Goal: Information Seeking & Learning: Learn about a topic

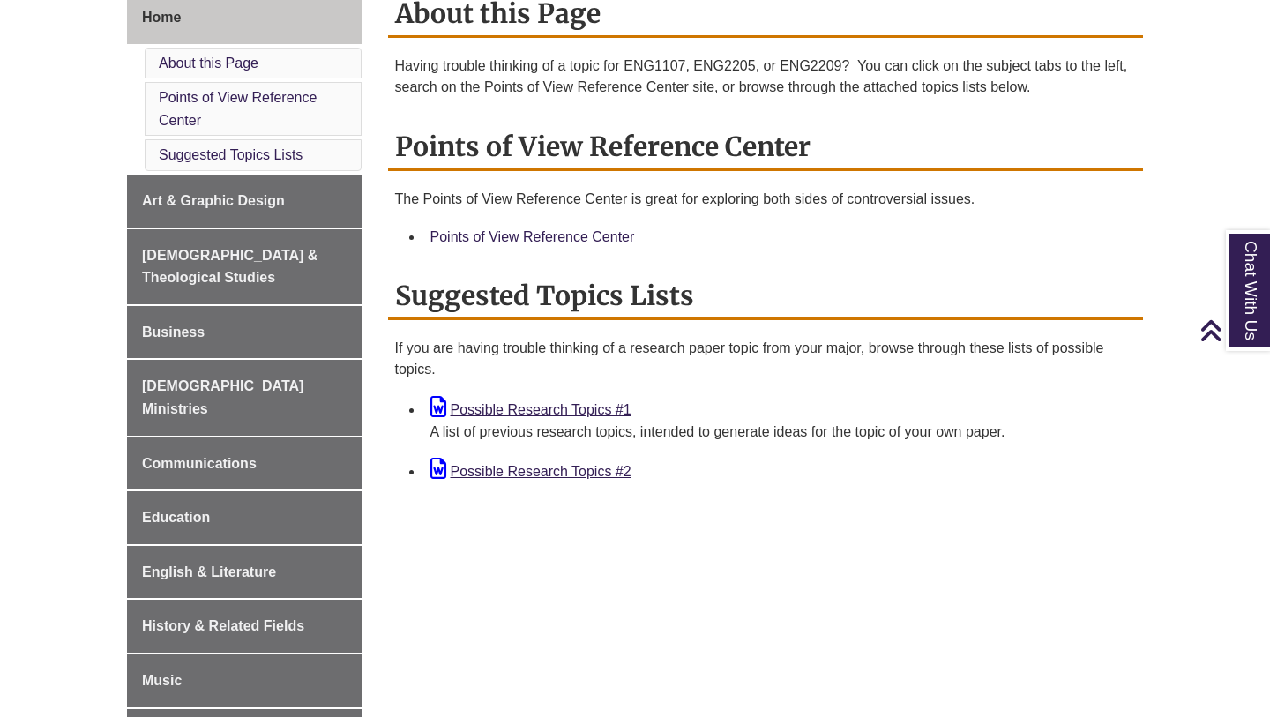
scroll to position [556, 0]
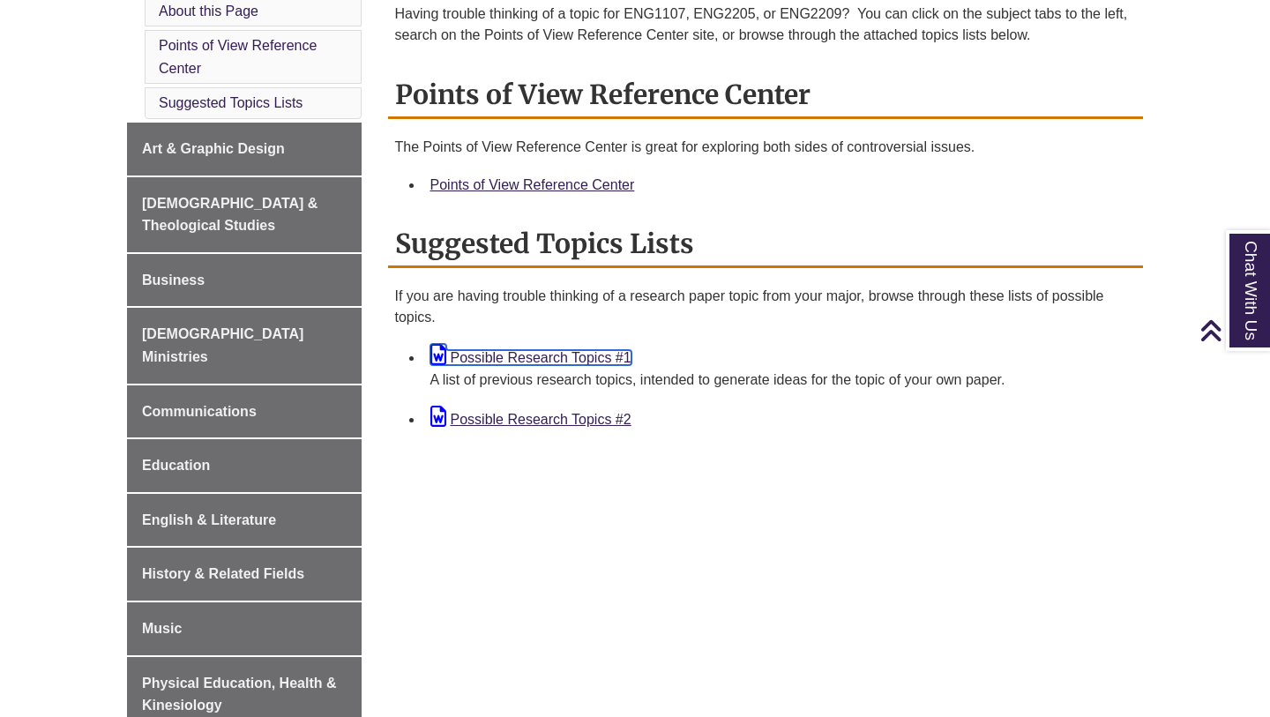
click at [601, 355] on link "Possible Research Topics #1" at bounding box center [530, 357] width 201 height 15
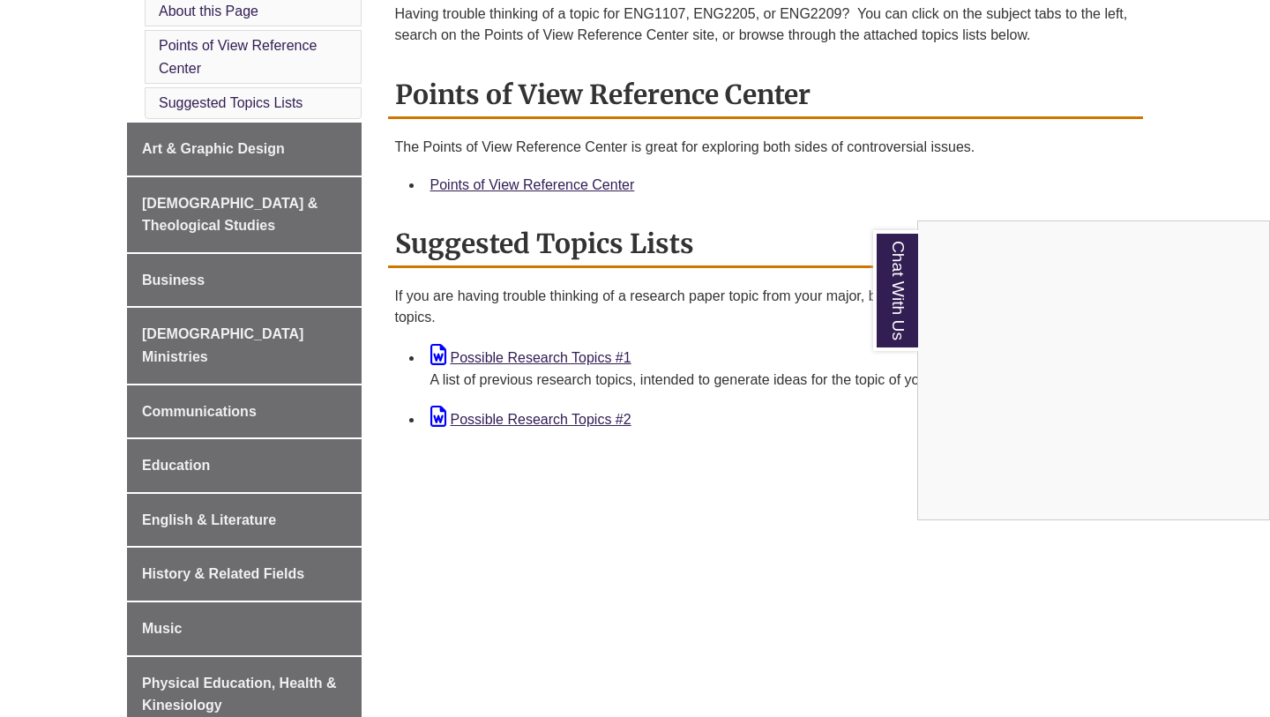
click at [546, 425] on div "Chat With Us" at bounding box center [635, 358] width 1270 height 717
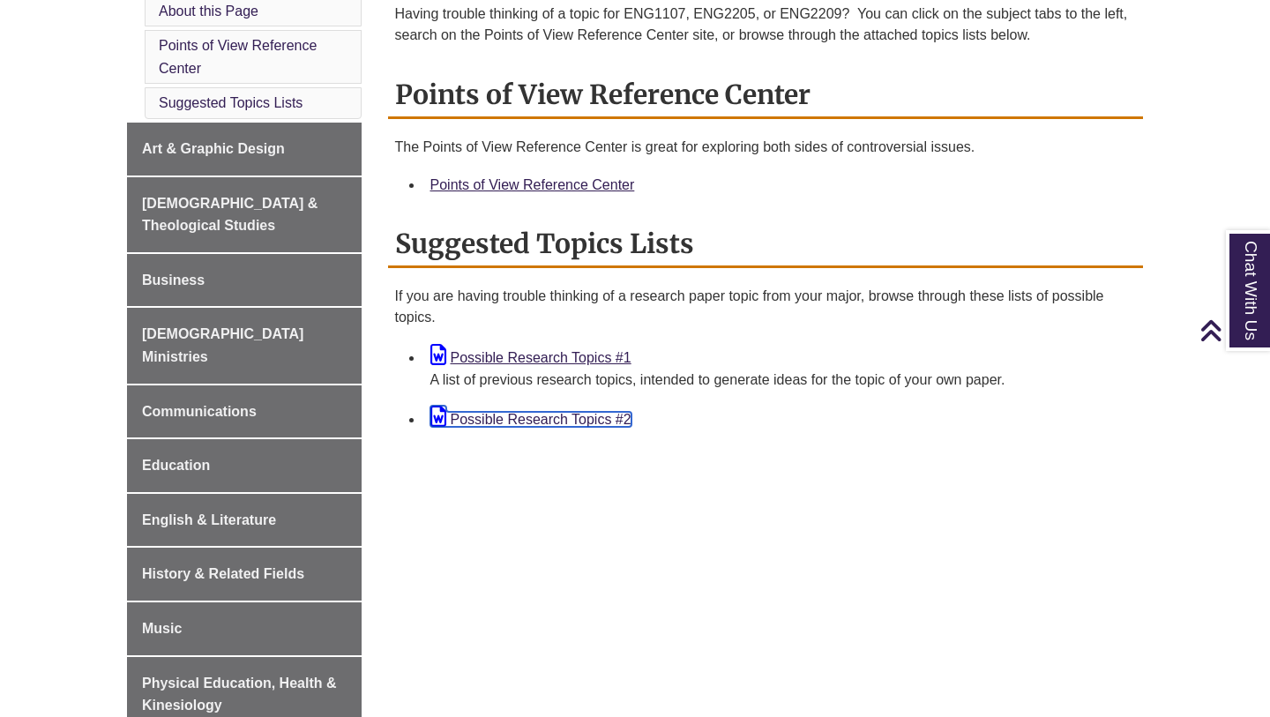
click at [579, 414] on link "Possible Research Topics #2" at bounding box center [530, 419] width 201 height 15
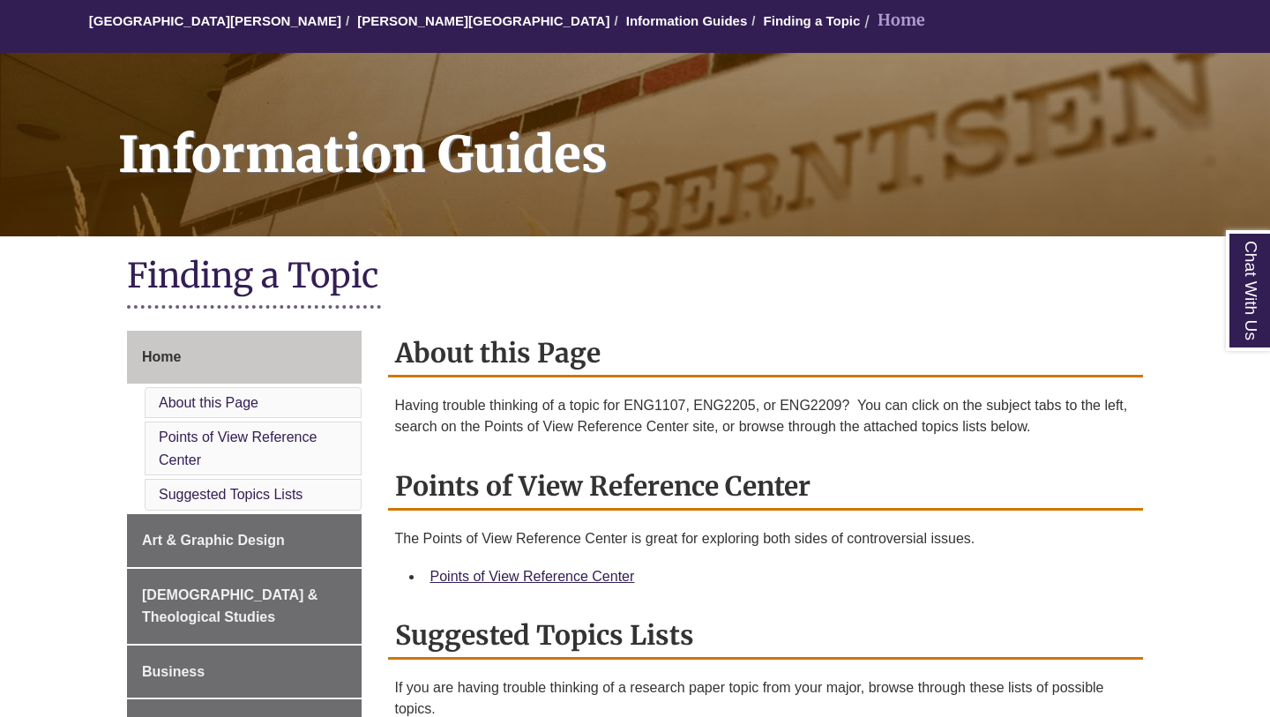
scroll to position [151, 0]
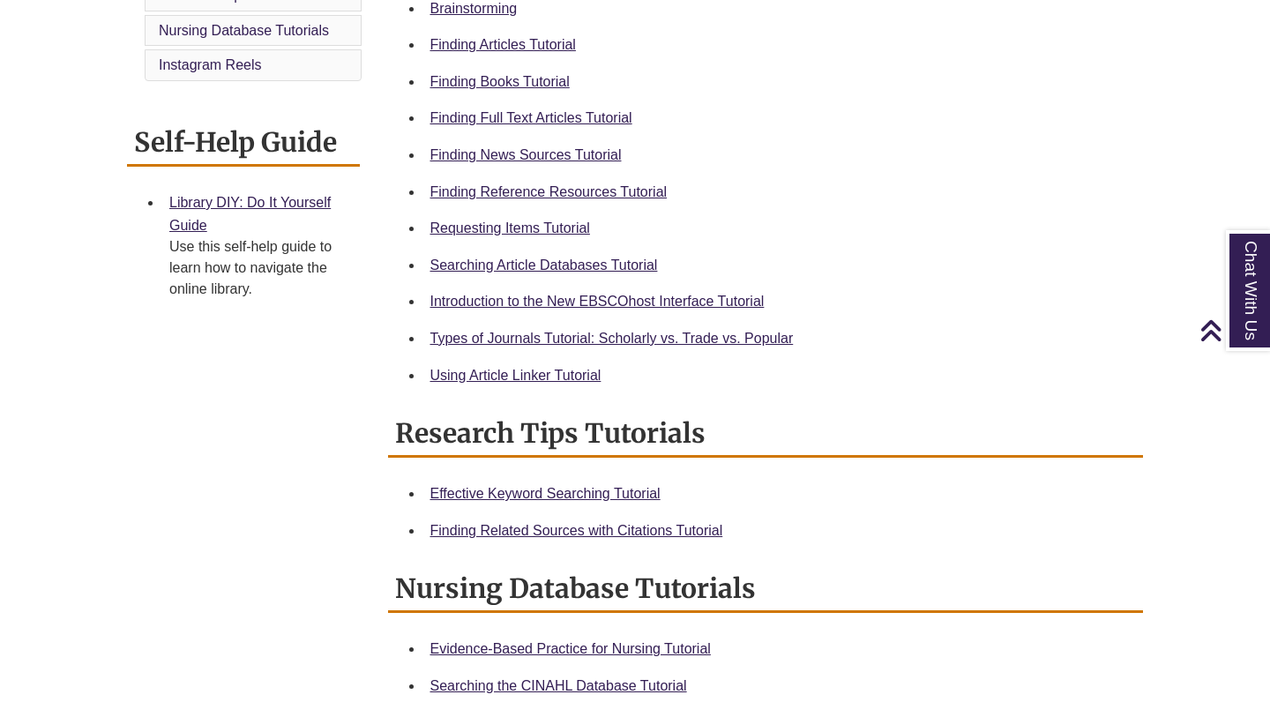
scroll to position [154, 0]
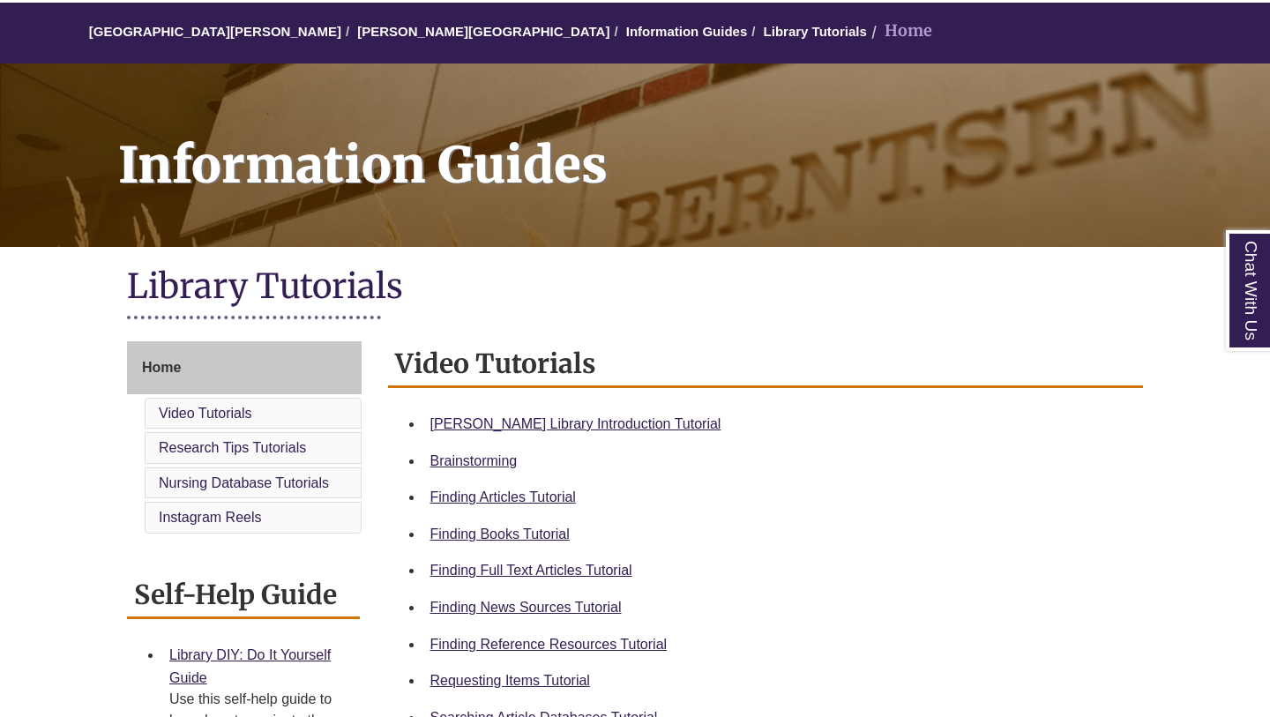
click at [477, 469] on div "Brainstorming" at bounding box center [779, 461] width 699 height 23
click at [480, 465] on link "Brainstorming" at bounding box center [473, 460] width 87 height 15
